Goal: Navigation & Orientation: Find specific page/section

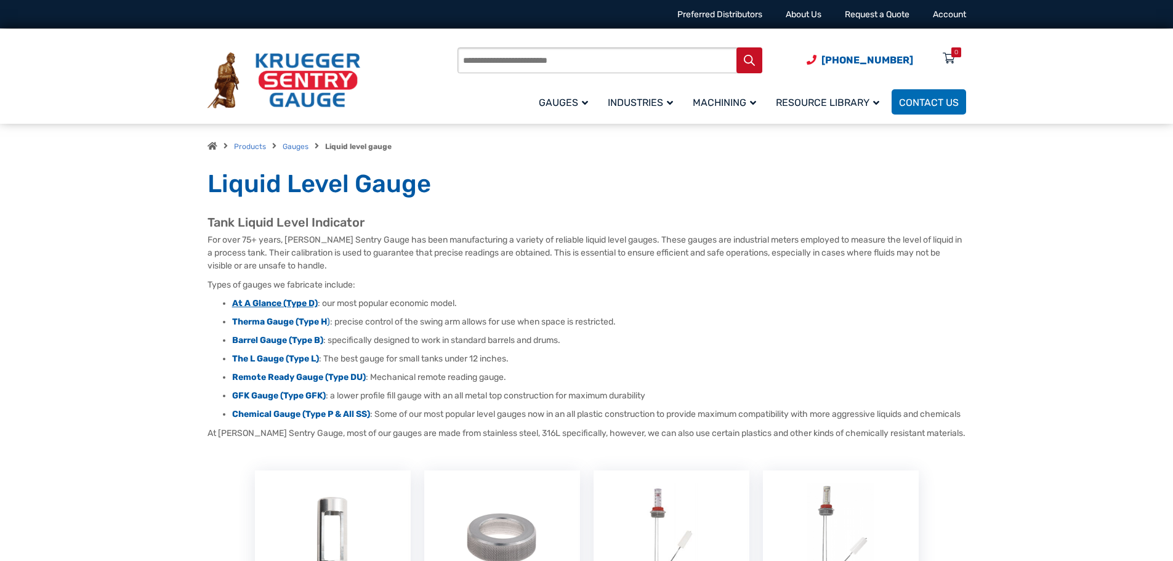
click at [255, 305] on strong "At A Glance (Type D)" at bounding box center [275, 303] width 86 height 10
click at [245, 319] on strong "Therma Gauge (Type H" at bounding box center [279, 322] width 95 height 10
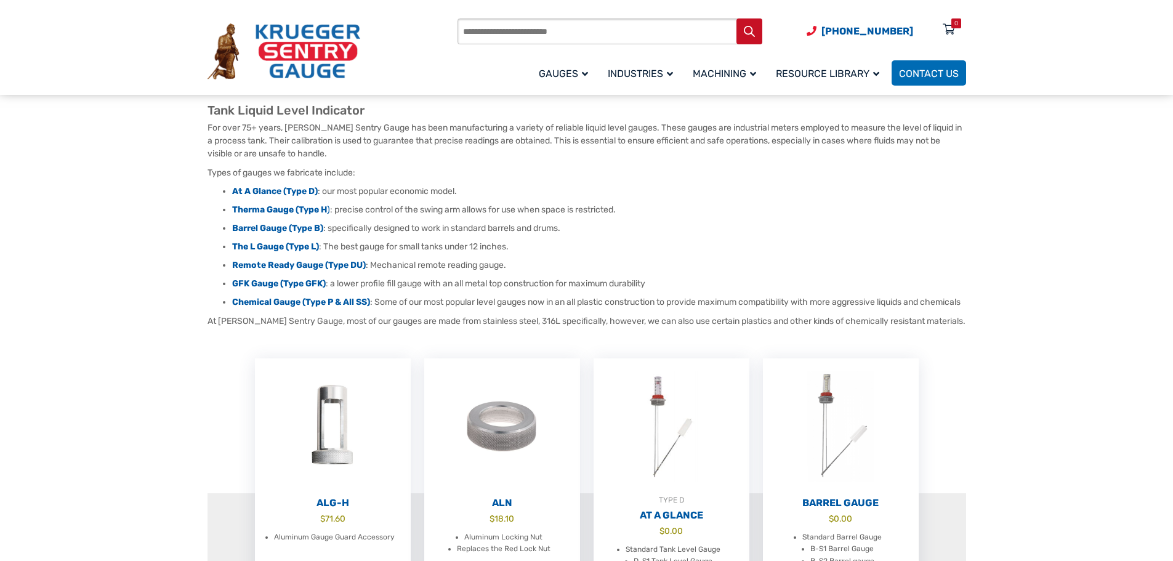
scroll to position [123, 0]
